Goal: Information Seeking & Learning: Learn about a topic

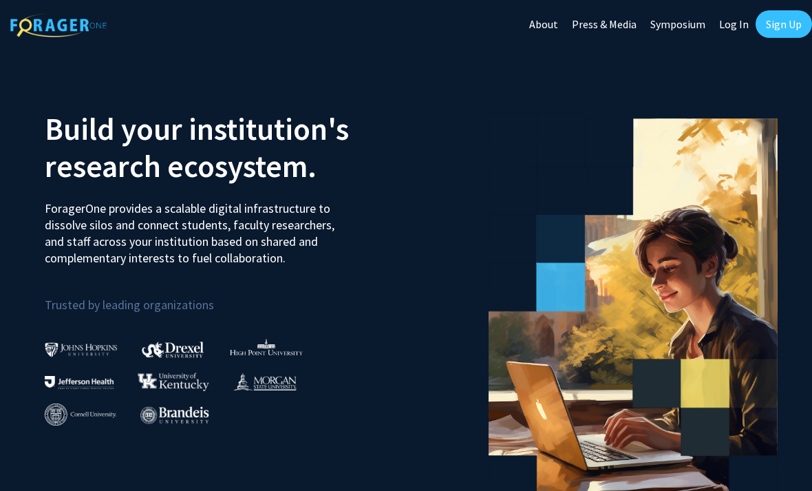
click at [738, 28] on link "Log In" at bounding box center [733, 24] width 43 height 48
select select
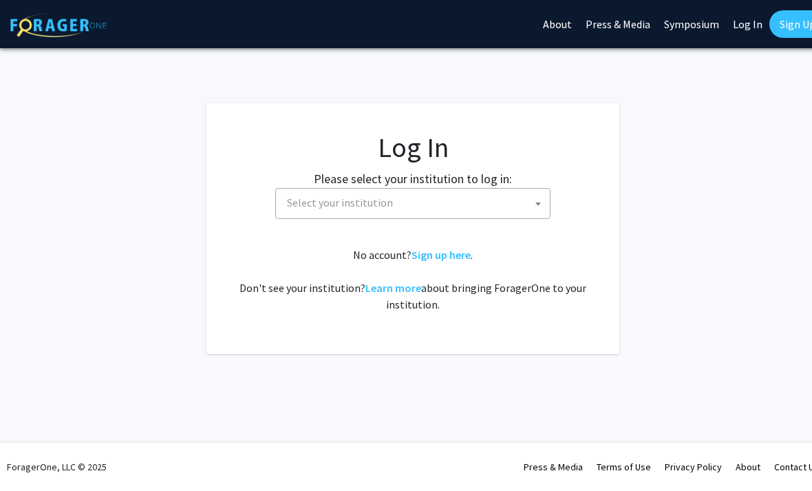
click at [515, 197] on span "Select your institution" at bounding box center [416, 203] width 268 height 28
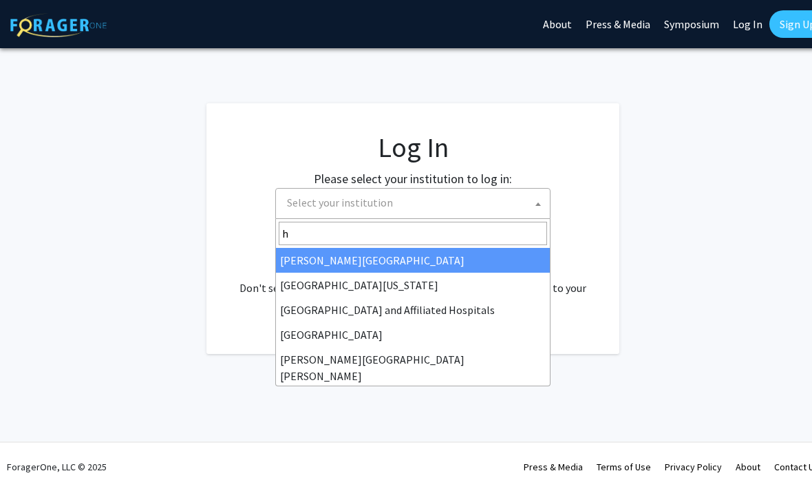
type input "hi"
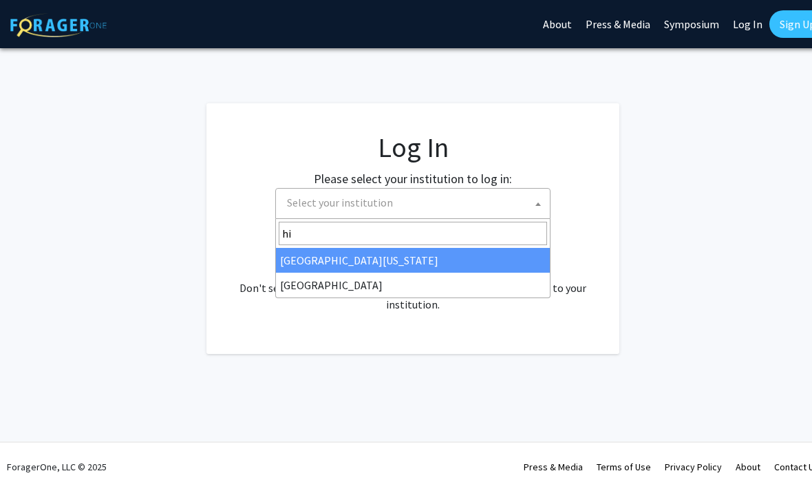
select select "2"
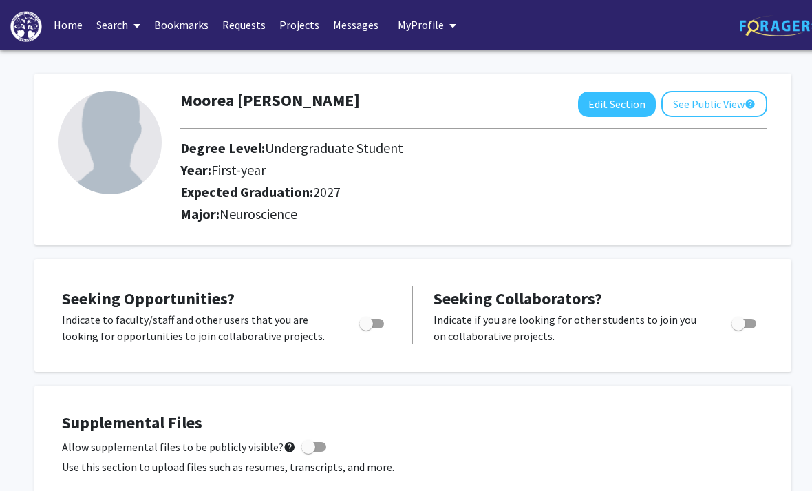
click at [301, 23] on link "Projects" at bounding box center [300, 25] width 54 height 48
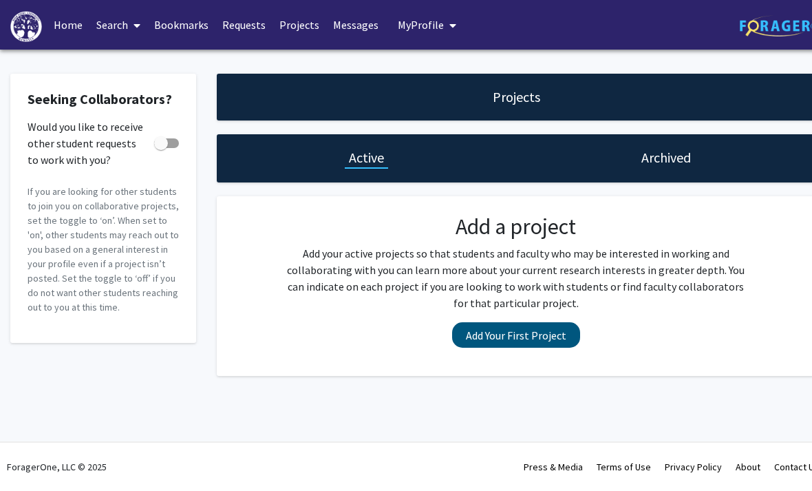
click at [520, 327] on button "Add Your First Project" at bounding box center [516, 334] width 128 height 25
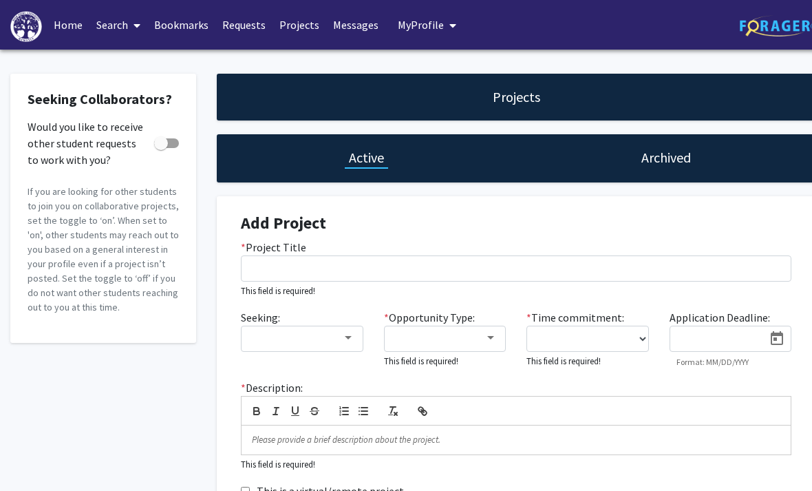
click at [120, 30] on link "Search" at bounding box center [118, 25] width 58 height 48
click at [176, 61] on span "Faculty/Staff" at bounding box center [139, 64] width 101 height 28
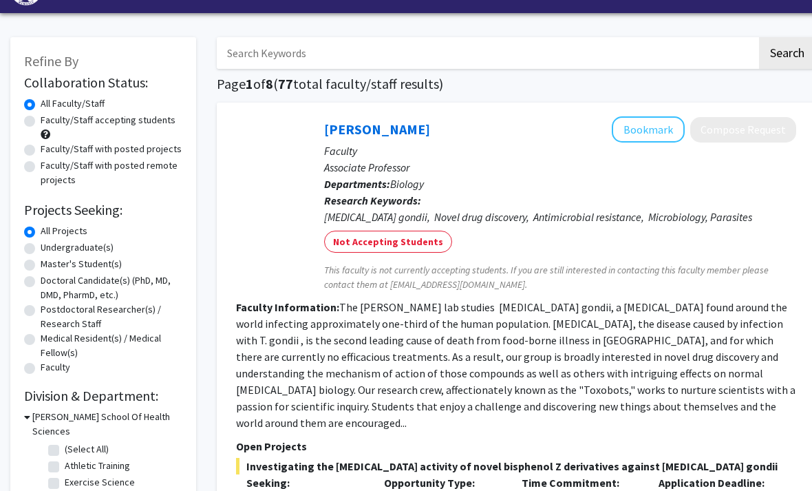
scroll to position [28, 0]
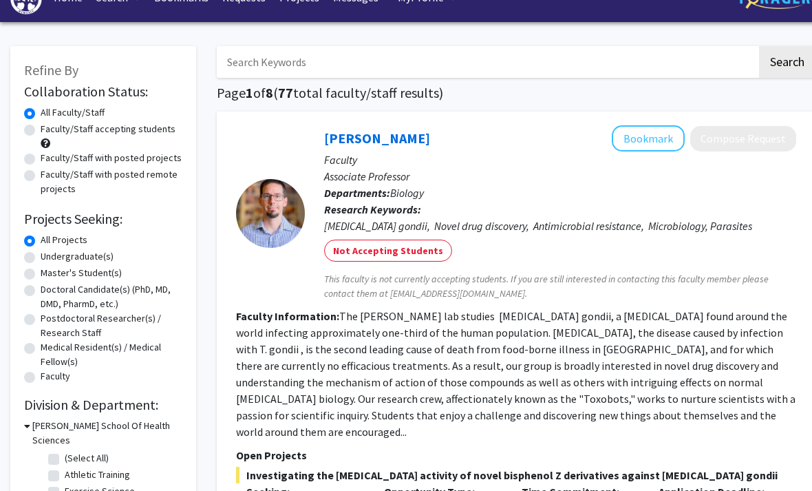
click at [518, 52] on input "Search Keywords" at bounding box center [487, 62] width 540 height 32
type input "Neuroscience"
click at [787, 61] on button "Search" at bounding box center [787, 62] width 56 height 32
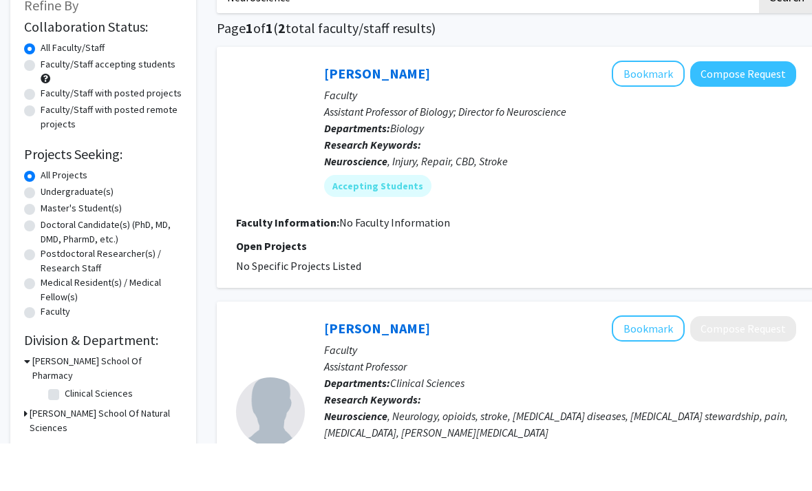
scroll to position [52, 0]
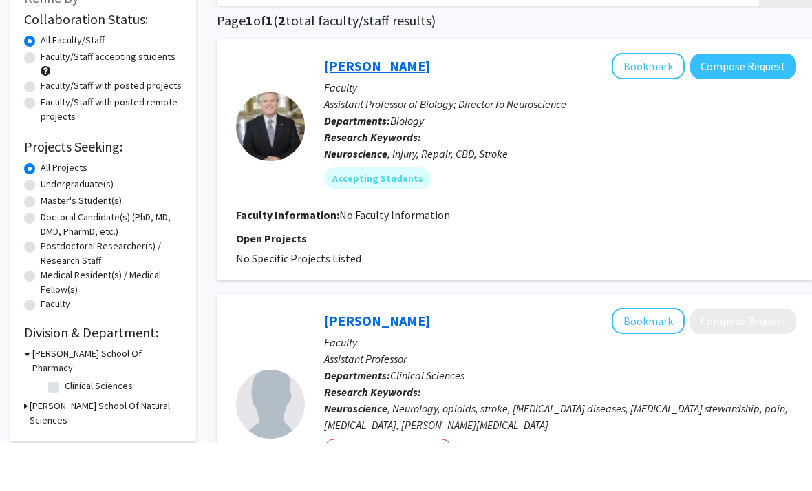
click at [396, 105] on link "Michael Grider" at bounding box center [377, 113] width 106 height 17
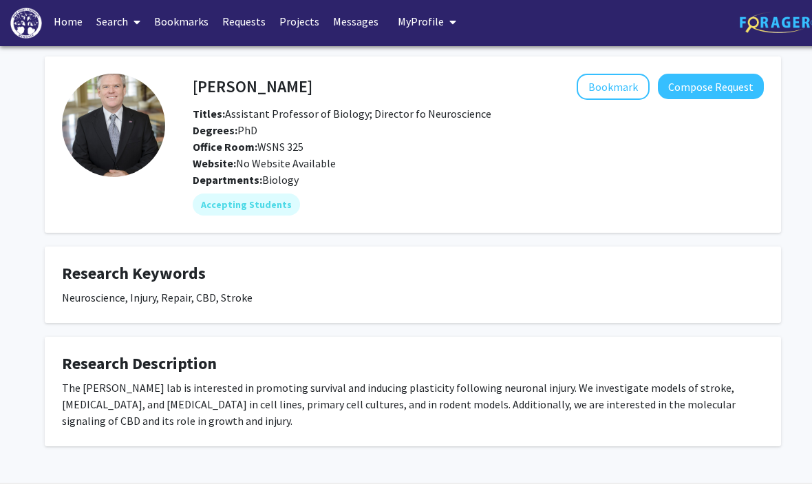
scroll to position [42, 0]
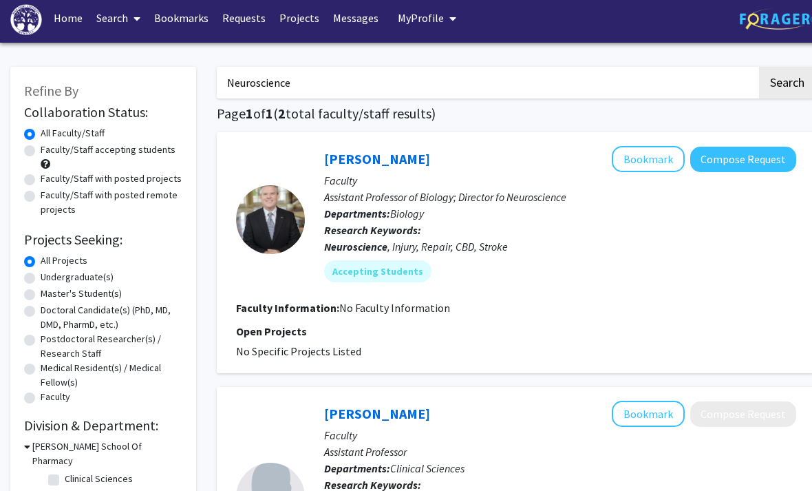
scroll to position [3, 0]
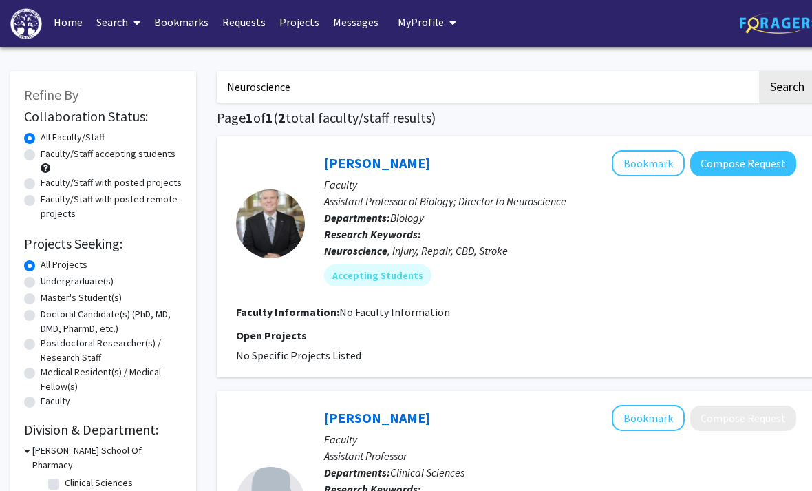
click at [76, 281] on label "Undergraduate(s)" at bounding box center [77, 281] width 73 height 14
click at [50, 281] on input "Undergraduate(s)" at bounding box center [45, 278] width 9 height 9
radio input "true"
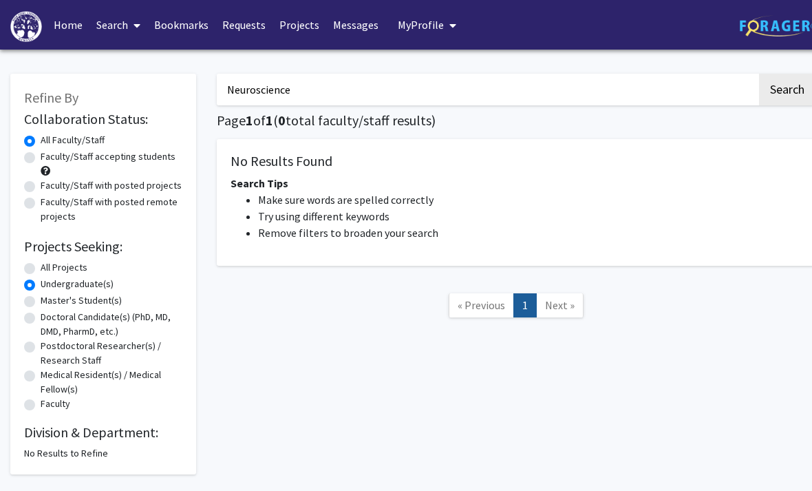
click at [477, 83] on input "Neuroscience" at bounding box center [487, 90] width 540 height 32
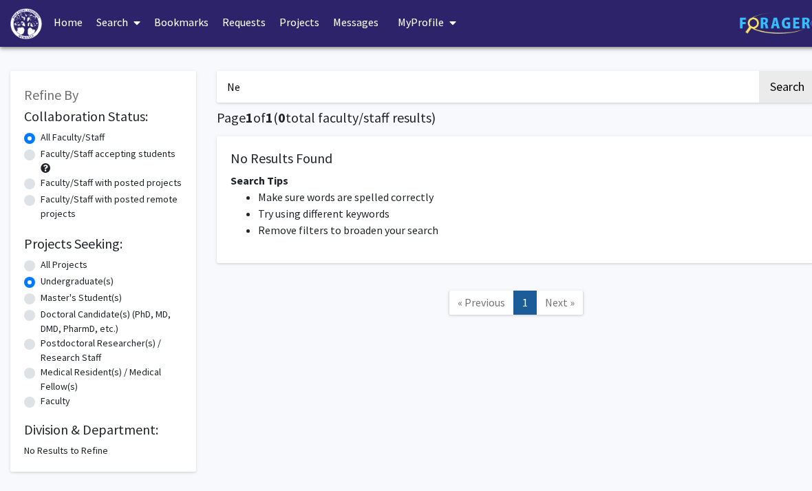
type input "N"
click at [787, 85] on button "Search" at bounding box center [787, 87] width 56 height 32
radio input "true"
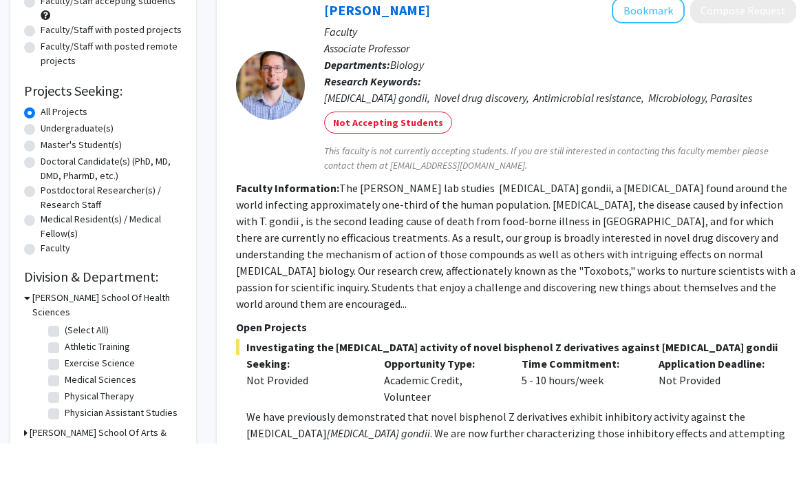
scroll to position [114, 0]
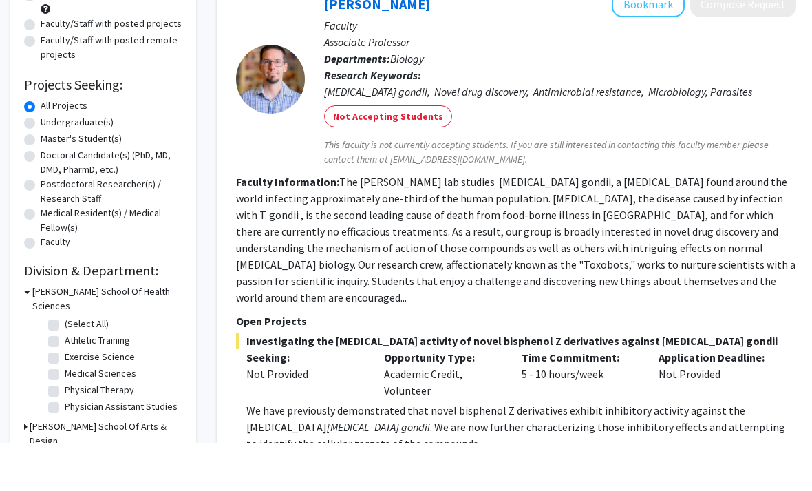
click at [458, 380] on span "Investigating the antiparasitic activity of novel bisphenol Z derivatives again…" at bounding box center [516, 388] width 560 height 17
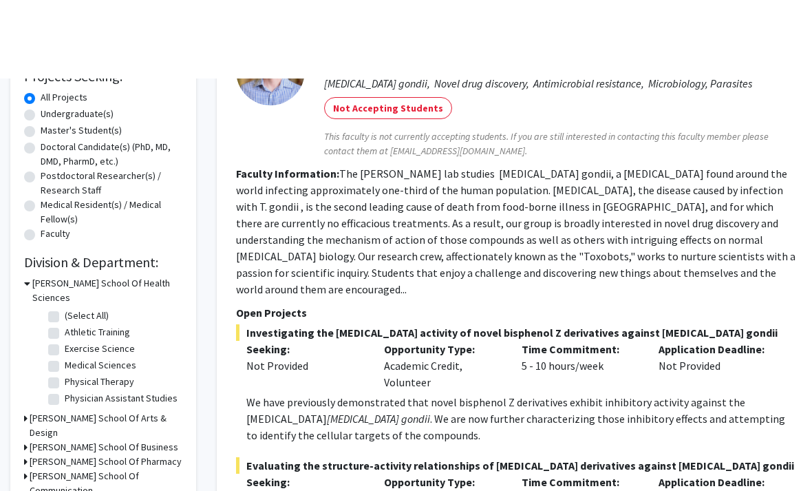
scroll to position [253, 0]
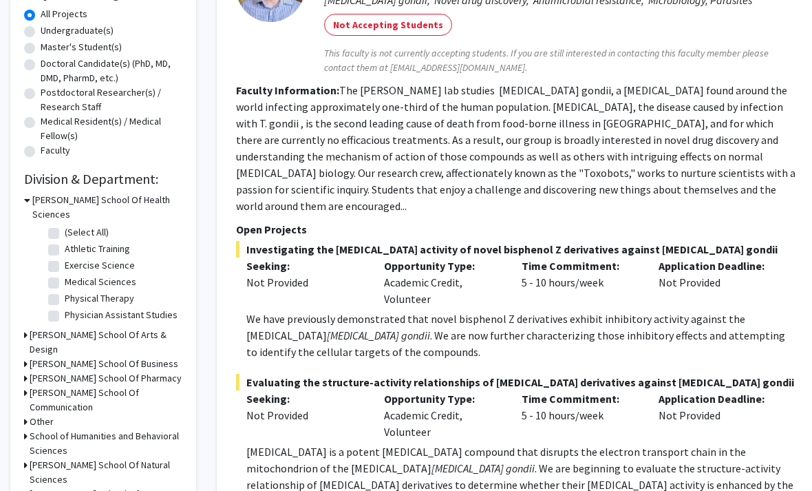
click at [48, 328] on h3 "David R. Hayworth School Of Arts & Design" at bounding box center [106, 342] width 153 height 29
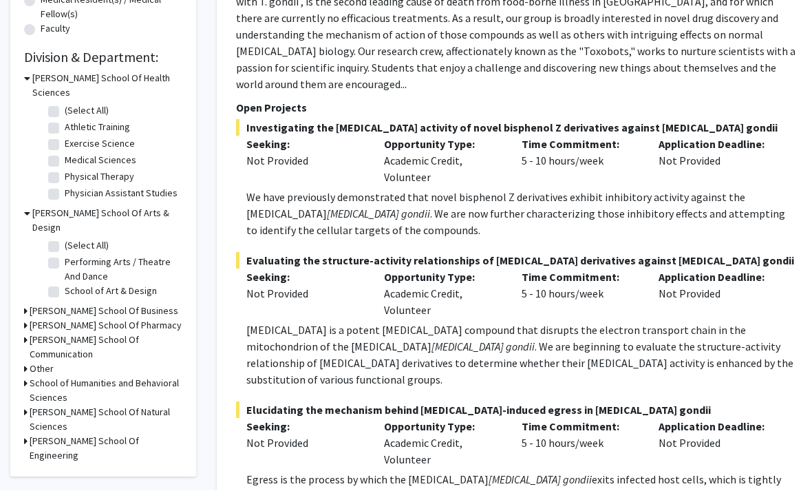
click at [45, 362] on h3 "Other" at bounding box center [42, 369] width 24 height 14
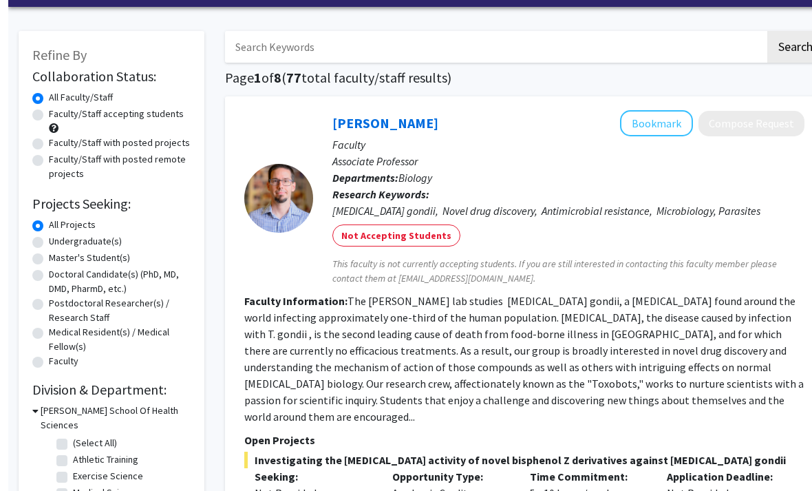
scroll to position [42, 0]
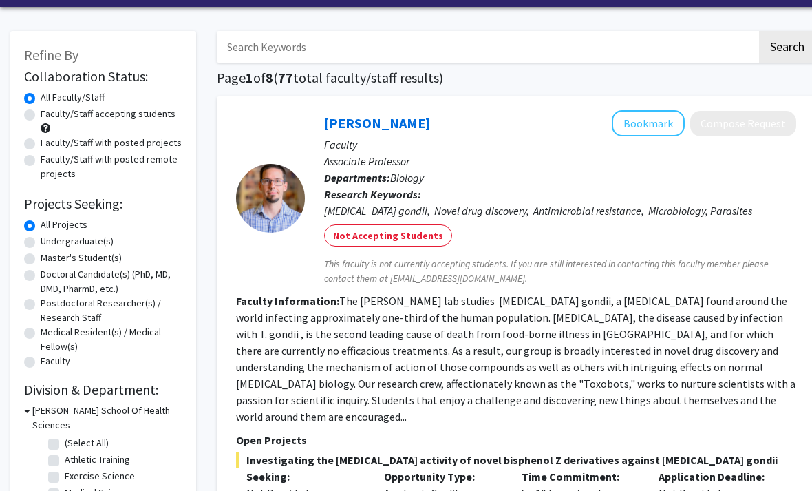
click at [154, 162] on label "Faculty/Staff with posted remote projects" at bounding box center [112, 167] width 142 height 29
click at [50, 162] on input "Faculty/Staff with posted remote projects" at bounding box center [45, 157] width 9 height 9
radio input "true"
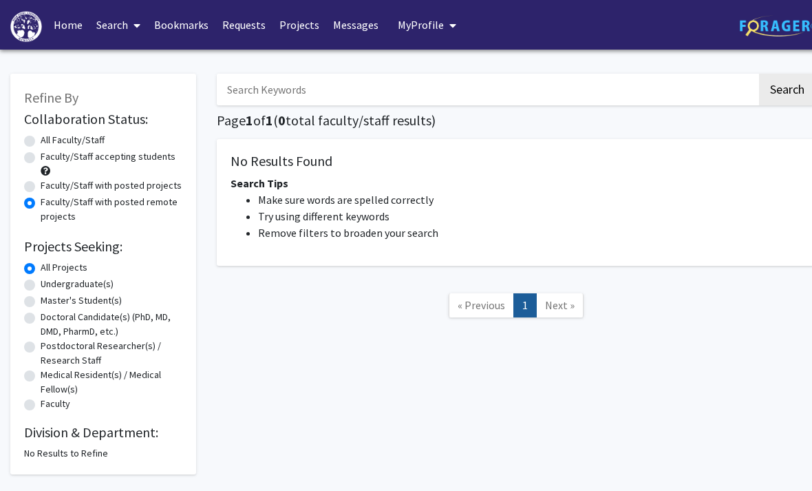
click at [29, 131] on form "Collaboration Status: Collaboration Status All Faculty/Staff Collaboration Stat…" at bounding box center [103, 262] width 158 height 302
click at [41, 142] on label "All Faculty/Staff" at bounding box center [73, 140] width 64 height 14
click at [41, 142] on input "All Faculty/Staff" at bounding box center [45, 137] width 9 height 9
radio input "true"
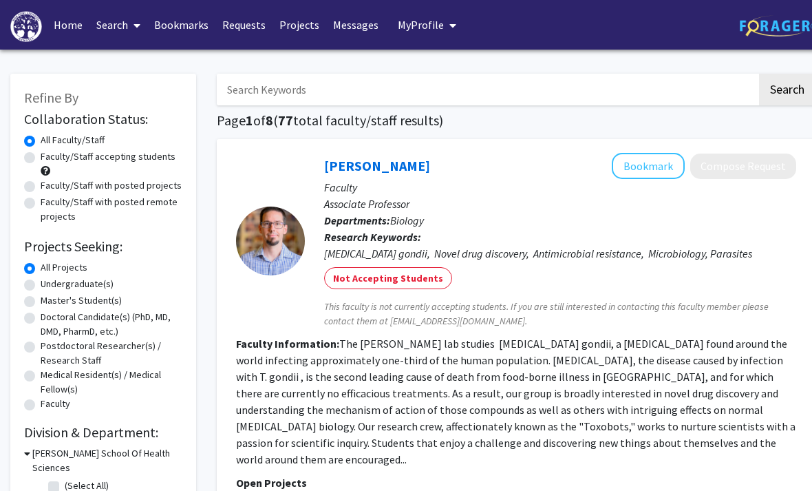
click at [511, 222] on p "Departments: Biology" at bounding box center [560, 220] width 472 height 17
click at [103, 284] on label "Undergraduate(s)" at bounding box center [77, 284] width 73 height 14
click at [50, 284] on input "Undergraduate(s)" at bounding box center [45, 281] width 9 height 9
radio input "true"
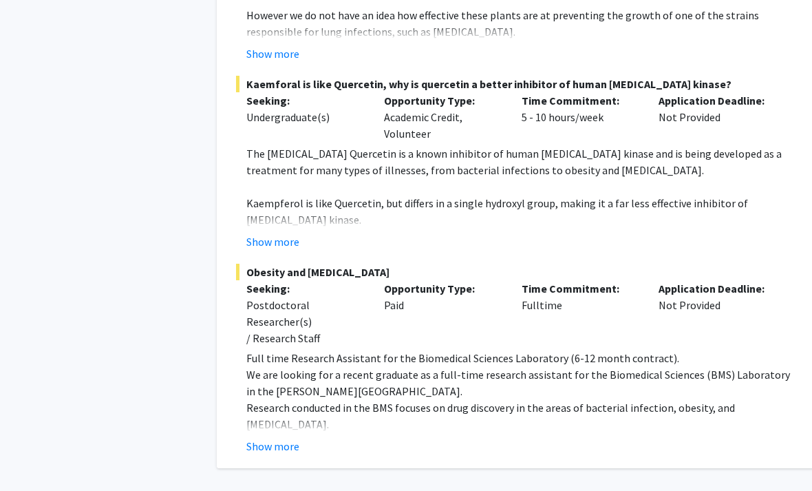
scroll to position [544, 0]
click at [287, 438] on button "Show more" at bounding box center [272, 446] width 53 height 17
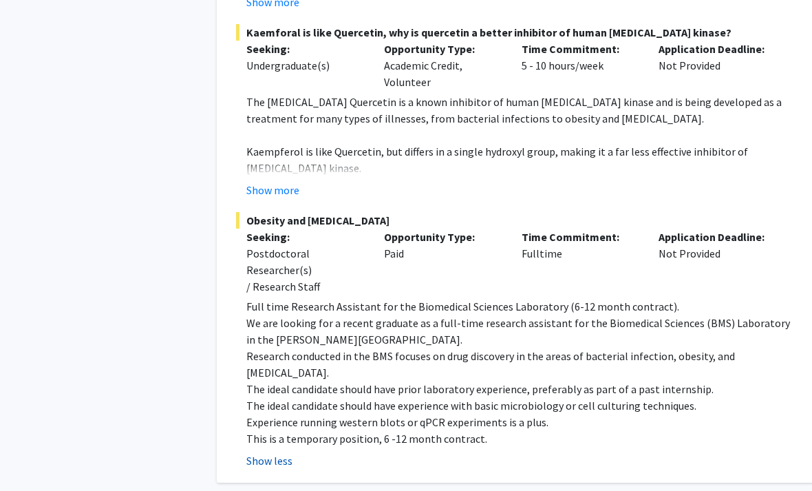
scroll to position [601, 0]
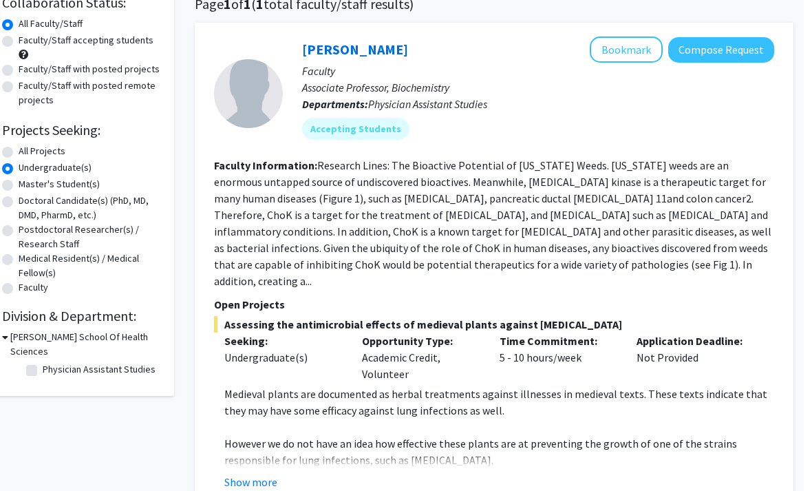
scroll to position [0, 14]
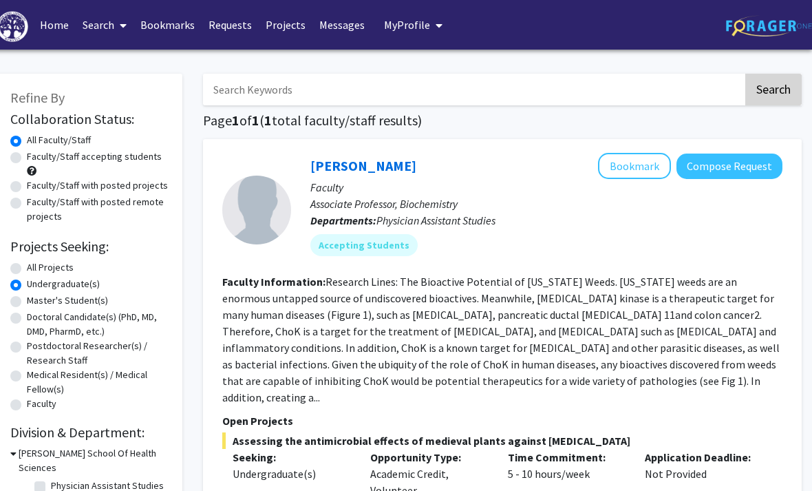
click at [749, 95] on button "Search" at bounding box center [773, 90] width 56 height 32
radio input "true"
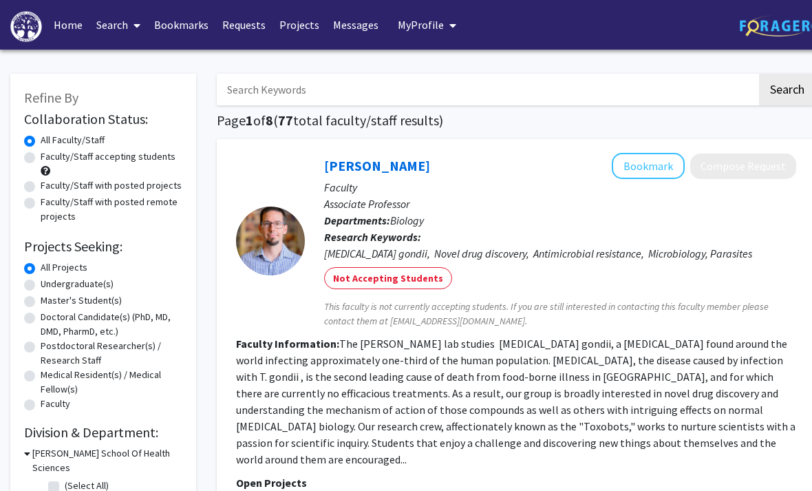
click at [99, 282] on label "Undergraduate(s)" at bounding box center [77, 284] width 73 height 14
click at [50, 282] on input "Undergraduate(s)" at bounding box center [45, 281] width 9 height 9
radio input "true"
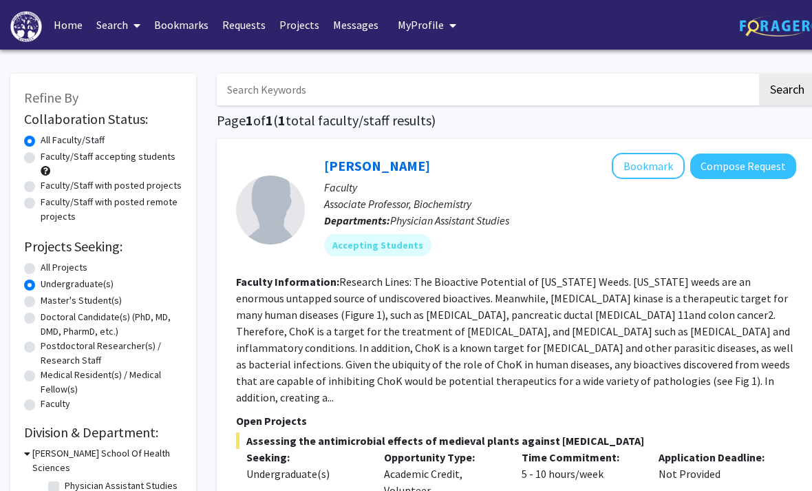
click at [63, 268] on label "All Projects" at bounding box center [64, 267] width 47 height 14
click at [50, 268] on input "All Projects" at bounding box center [45, 264] width 9 height 9
radio input "true"
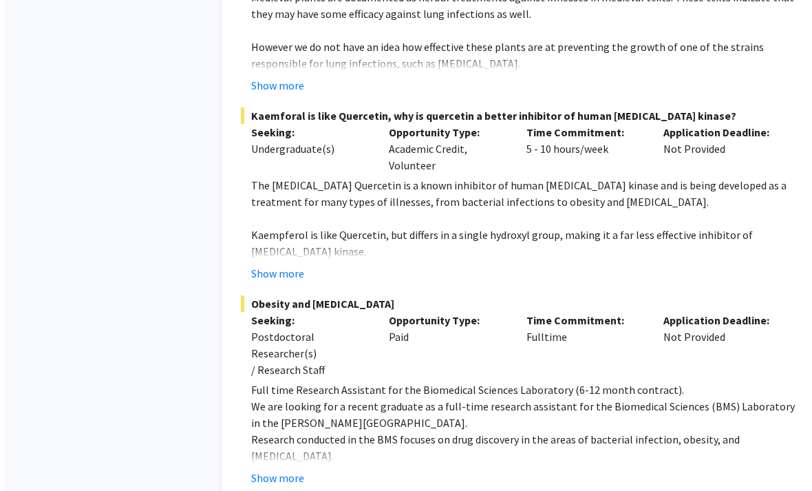
scroll to position [1360, 0]
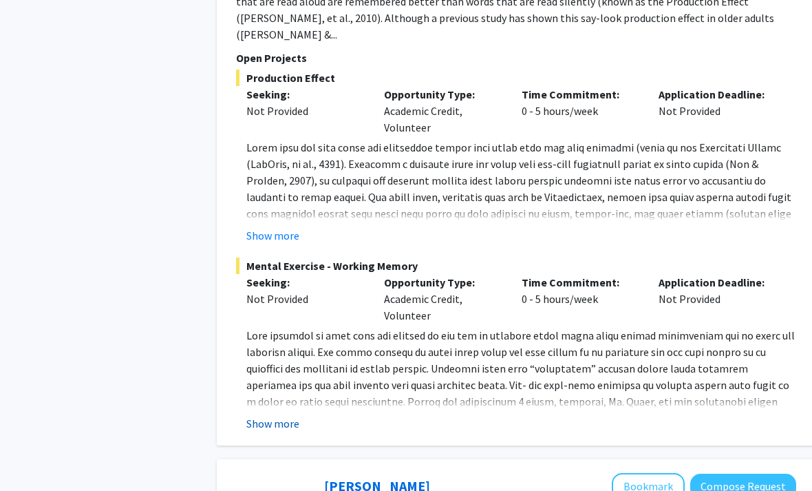
click at [293, 416] on button "Show more" at bounding box center [272, 424] width 53 height 17
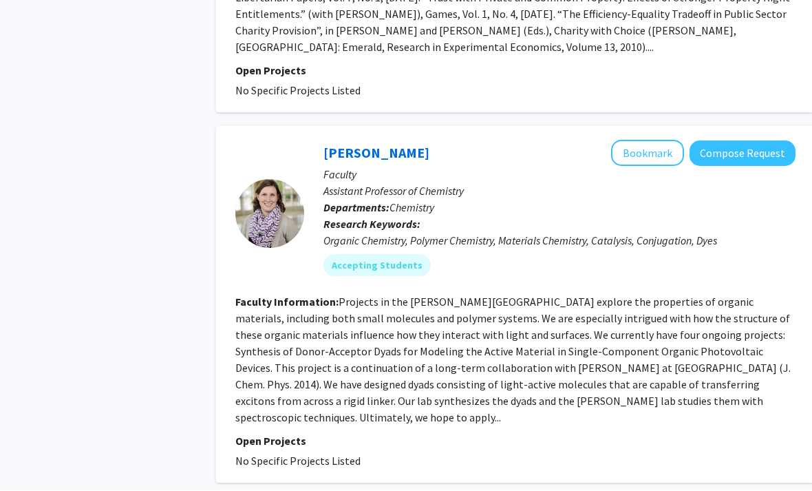
scroll to position [5024, 0]
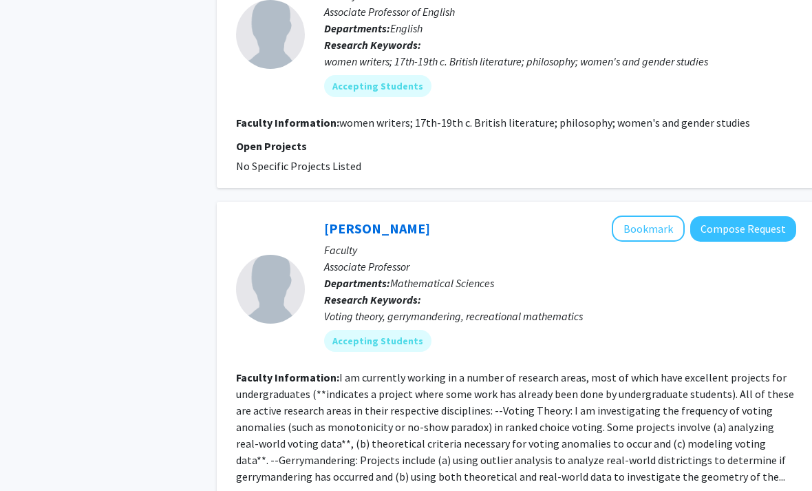
scroll to position [2864, 0]
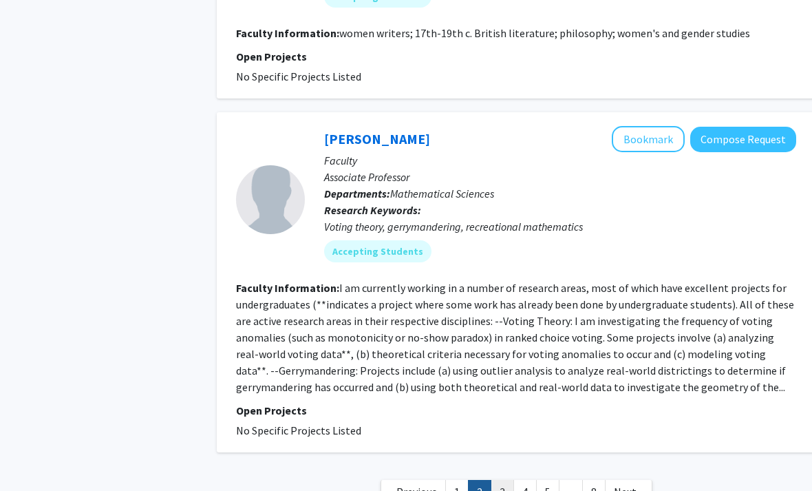
click at [506, 480] on link "3" at bounding box center [502, 492] width 23 height 24
